Goal: Information Seeking & Learning: Learn about a topic

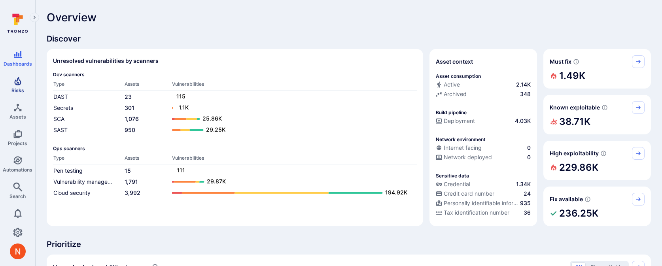
click at [23, 90] on span "Risks" at bounding box center [17, 90] width 13 height 6
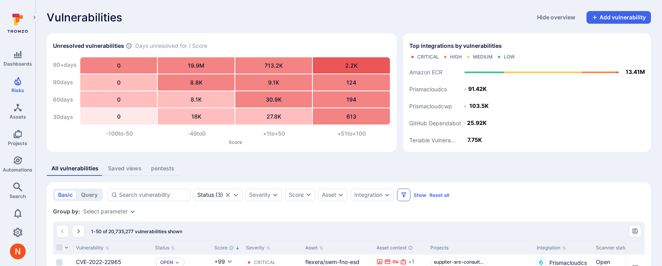
click at [409, 195] on button "Filters" at bounding box center [403, 195] width 13 height 13
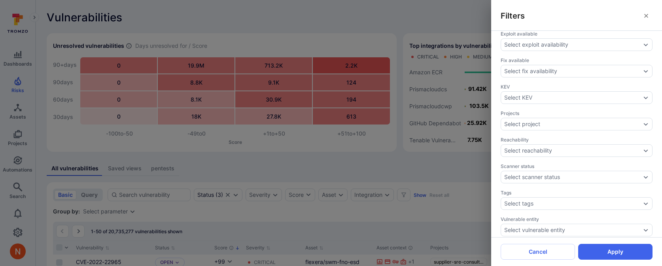
scroll to position [243, 0]
click at [589, 129] on div "Select project" at bounding box center [577, 126] width 152 height 13
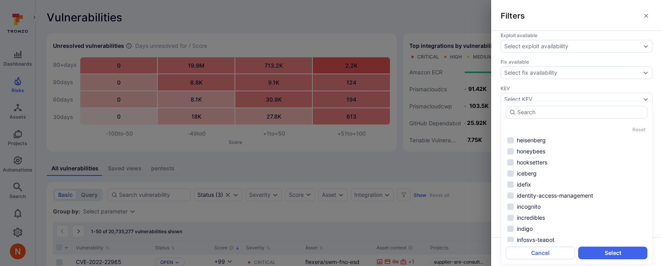
scroll to position [1605, 0]
click at [645, 14] on icon "close" at bounding box center [646, 16] width 6 height 6
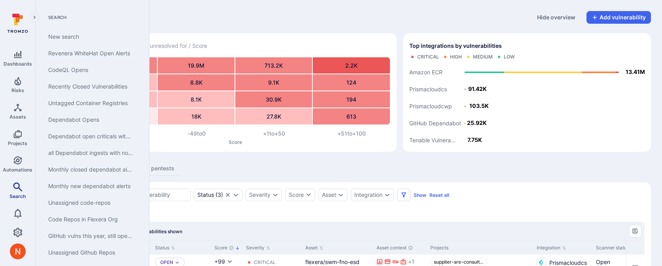
click at [12, 187] on link "Search" at bounding box center [17, 190] width 35 height 23
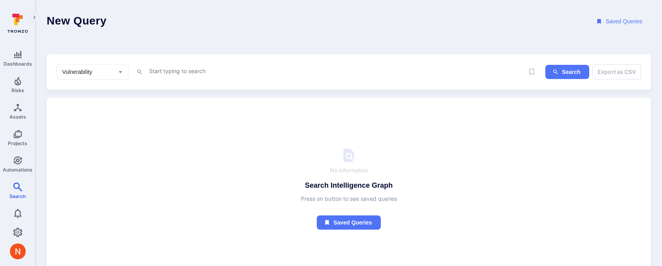
click at [163, 67] on textarea "Intelligence Graph search area" at bounding box center [336, 71] width 376 height 10
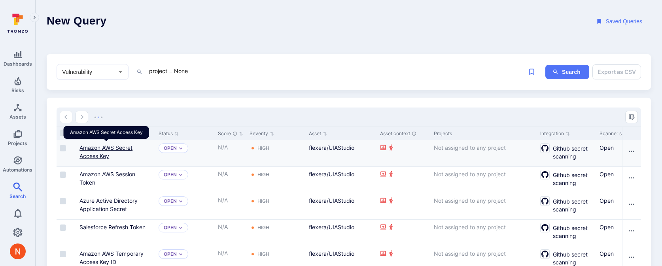
type textarea "project = None"
click at [113, 148] on link "Amazon AWS Secret Access Key" at bounding box center [106, 151] width 53 height 15
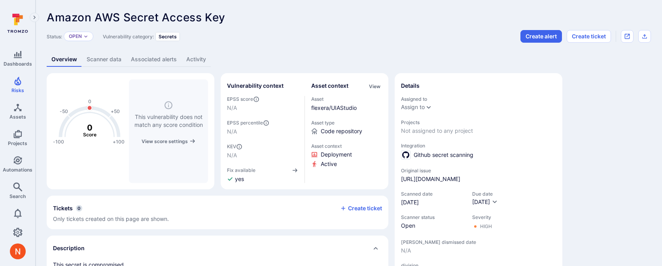
click at [423, 133] on span "Not assigned to any project" at bounding box center [478, 131] width 155 height 8
click at [278, 28] on header "Amazon AWS Secret Access Key ... Show more Status: Open Vulnerability category:…" at bounding box center [349, 27] width 605 height 32
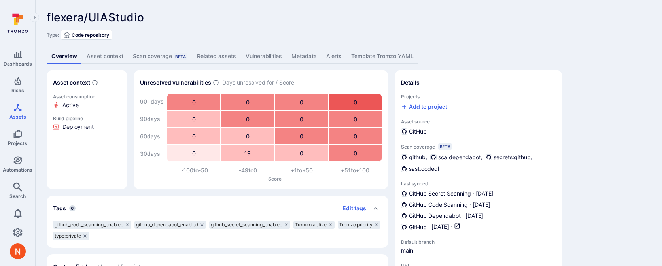
click at [309, 25] on div "flexera/UIAStudio ... Show more Type: Code repository" at bounding box center [349, 25] width 605 height 28
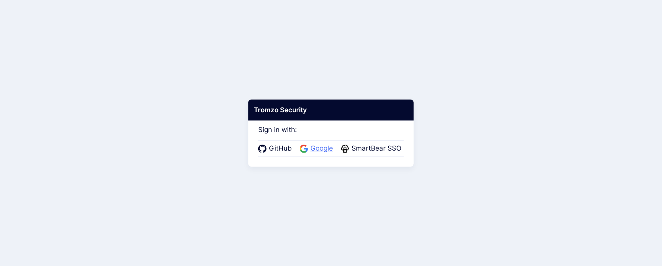
click at [322, 149] on span "Google" at bounding box center [321, 149] width 27 height 10
